Goal: Navigation & Orientation: Find specific page/section

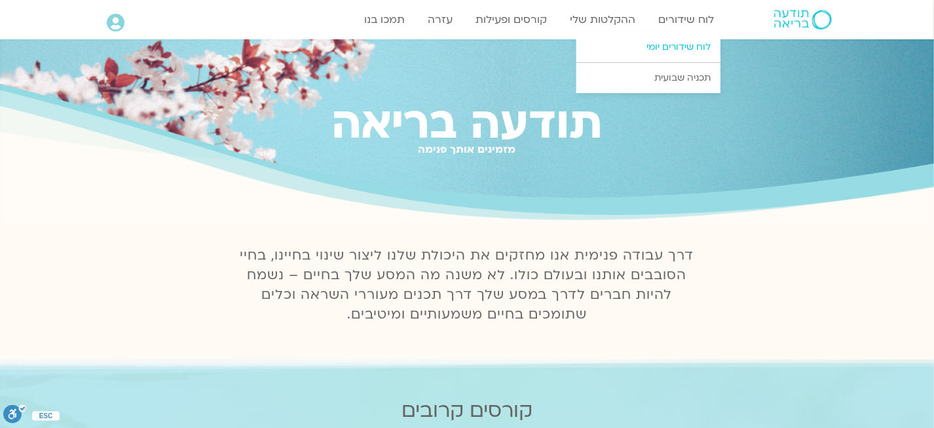
click at [625, 48] on link "לוח שידורים יומי" at bounding box center [649, 47] width 144 height 30
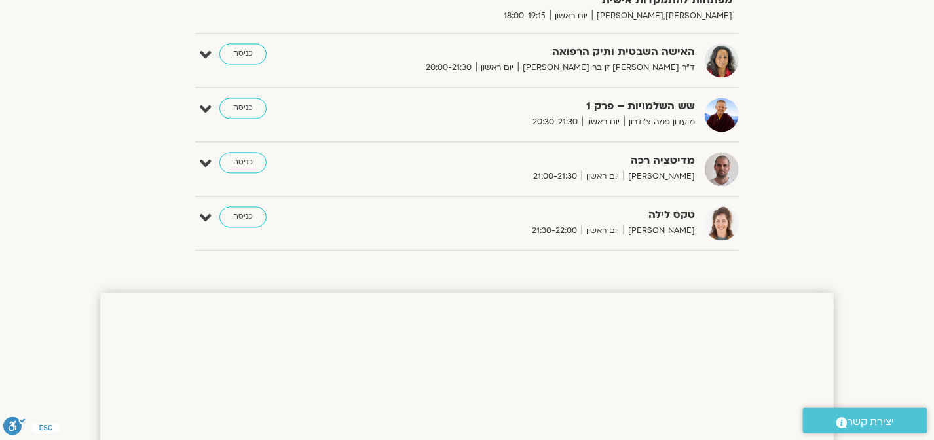
scroll to position [1122, 0]
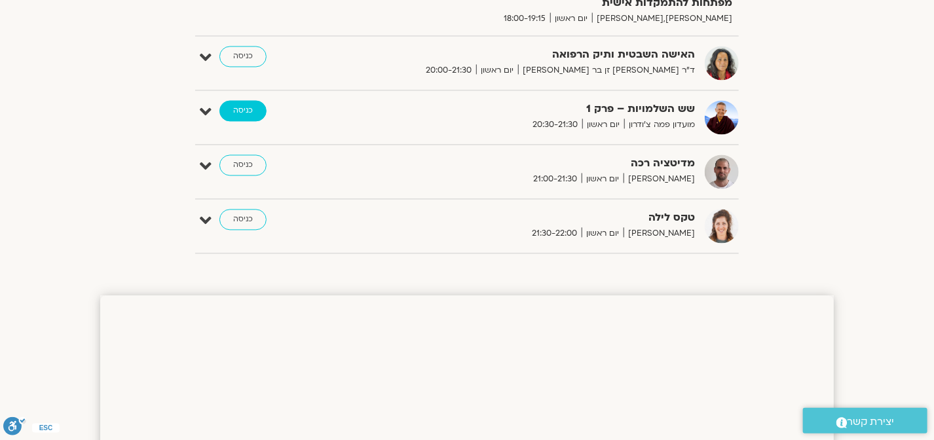
click at [240, 102] on link "כניסה" at bounding box center [242, 110] width 47 height 21
